Goal: Information Seeking & Learning: Find specific page/section

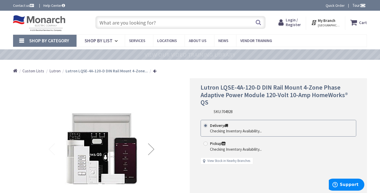
type input "[PERSON_NAME], [PERSON_NAME], NY 11967, [GEOGRAPHIC_DATA]"
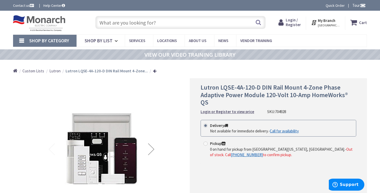
click at [57, 71] on span "Lutron" at bounding box center [54, 70] width 11 height 5
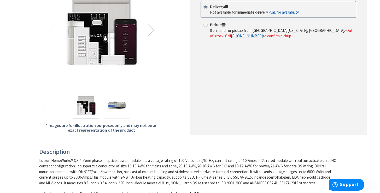
scroll to position [139, 0]
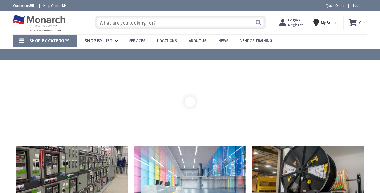
click at [151, 22] on input "text" at bounding box center [180, 22] width 171 height 13
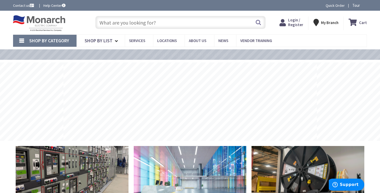
paste input "LQSE-4A5-120-D"
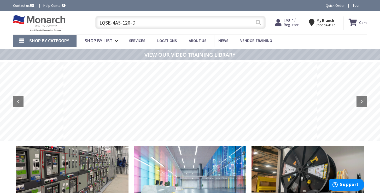
click at [258, 23] on button "Search" at bounding box center [258, 22] width 7 height 12
click at [165, 23] on input "LQSE-4A5-120-D" at bounding box center [180, 22] width 171 height 13
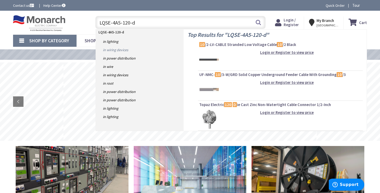
click at [122, 50] on link "in Wiring Devices" at bounding box center [140, 50] width 88 height 8
click at [151, 24] on input "LQSE-4A5-120-d" at bounding box center [180, 22] width 171 height 13
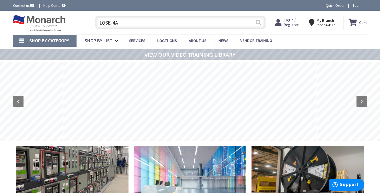
type input "LQSE-4A"
click at [259, 22] on button "Search" at bounding box center [258, 22] width 7 height 12
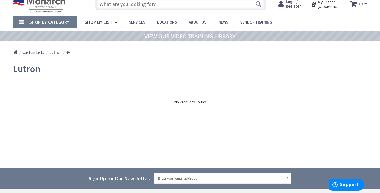
scroll to position [19, 0]
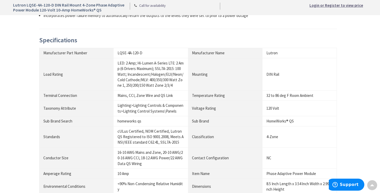
scroll to position [359, 0]
